Goal: Information Seeking & Learning: Learn about a topic

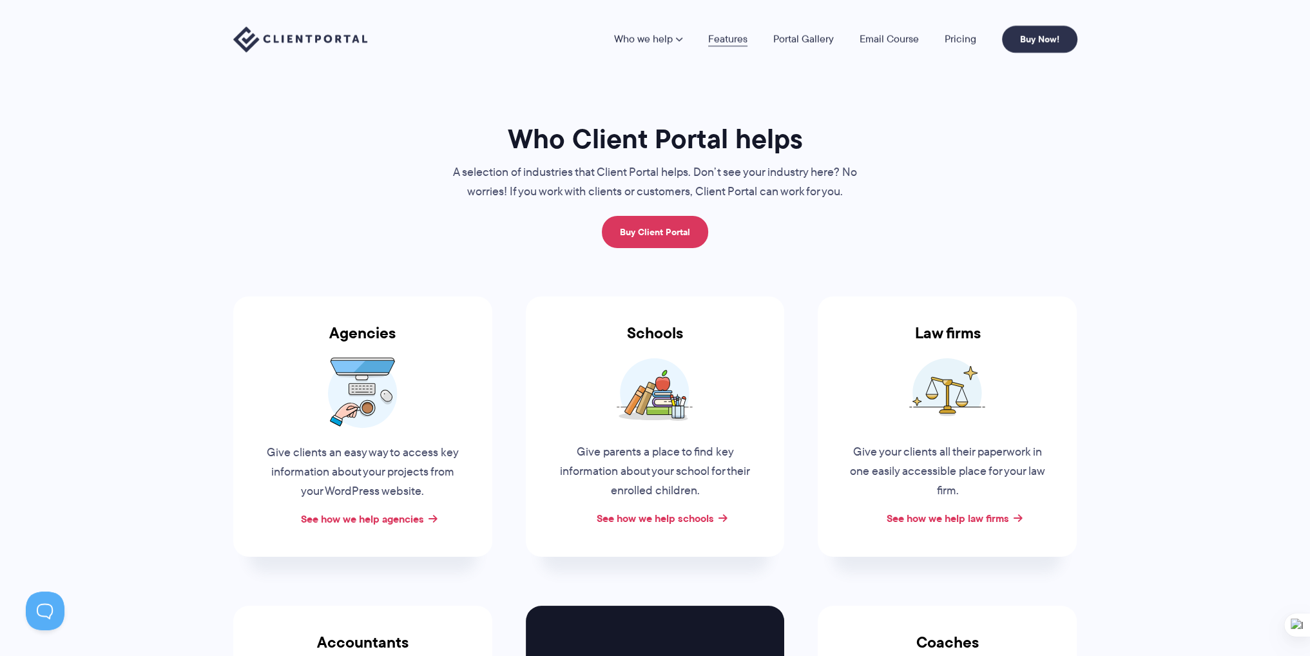
click at [741, 37] on link "Features" at bounding box center [727, 39] width 39 height 10
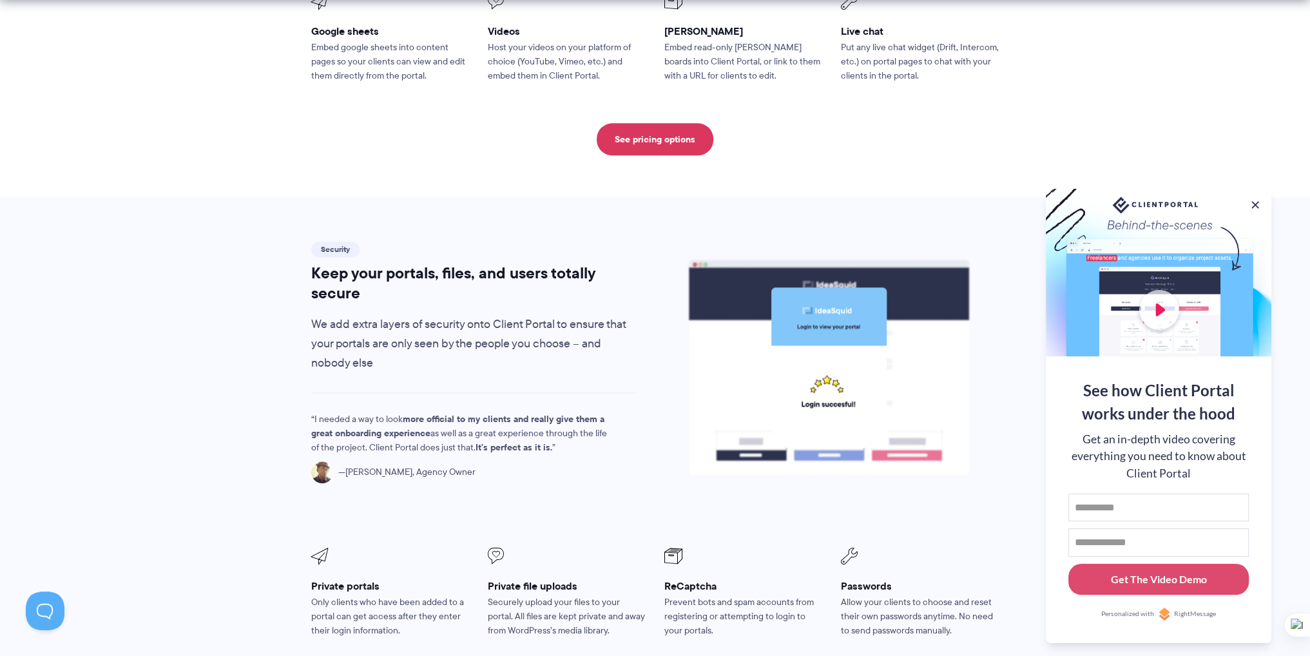
scroll to position [1998, 0]
